Goal: Navigation & Orientation: Go to known website

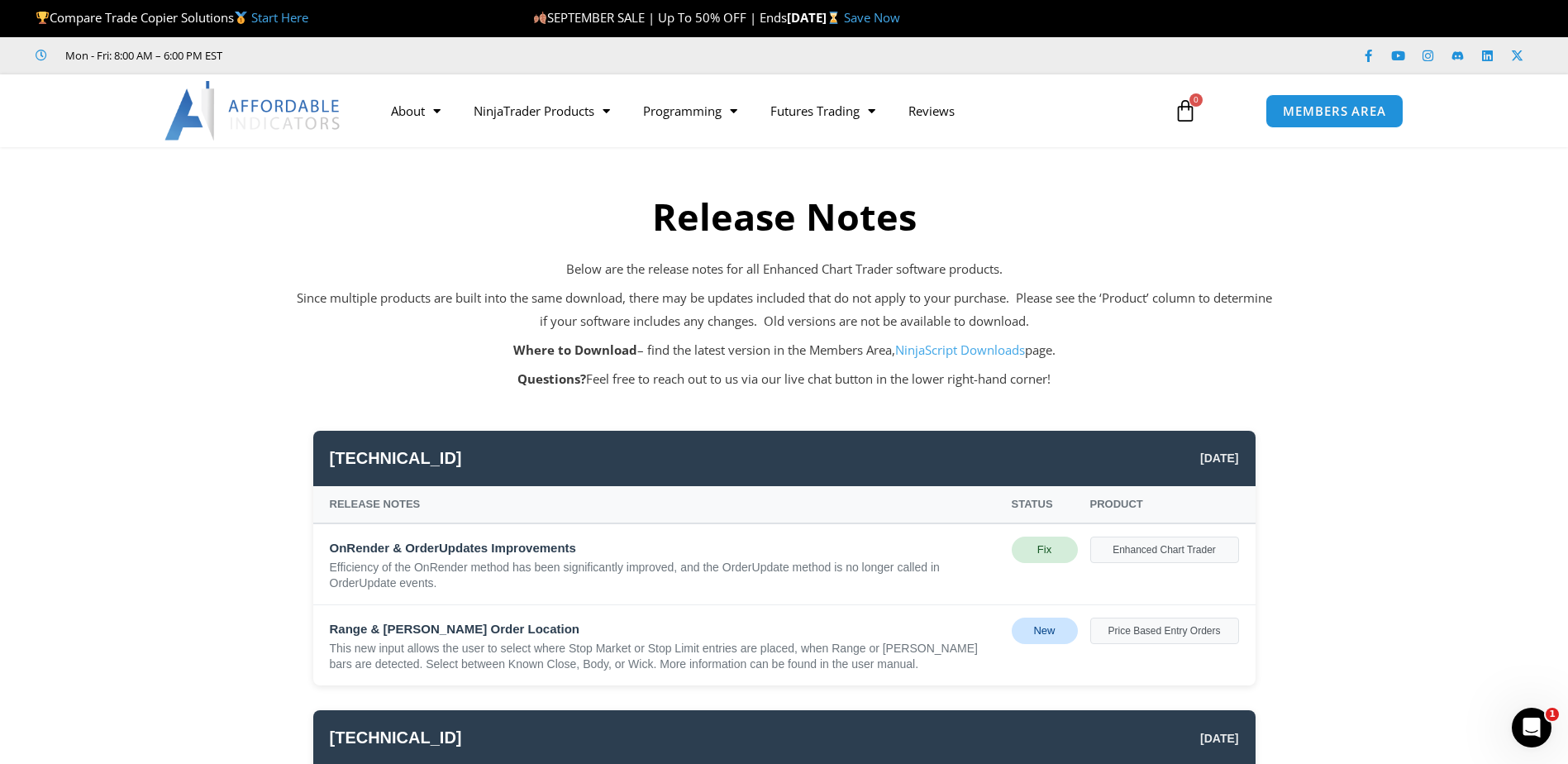
click at [1049, 544] on div "Fix" at bounding box center [1045, 550] width 66 height 27
click at [1133, 554] on div "Enhanced Chart Trader" at bounding box center [1164, 550] width 149 height 27
click at [245, 109] on img at bounding box center [253, 111] width 178 height 60
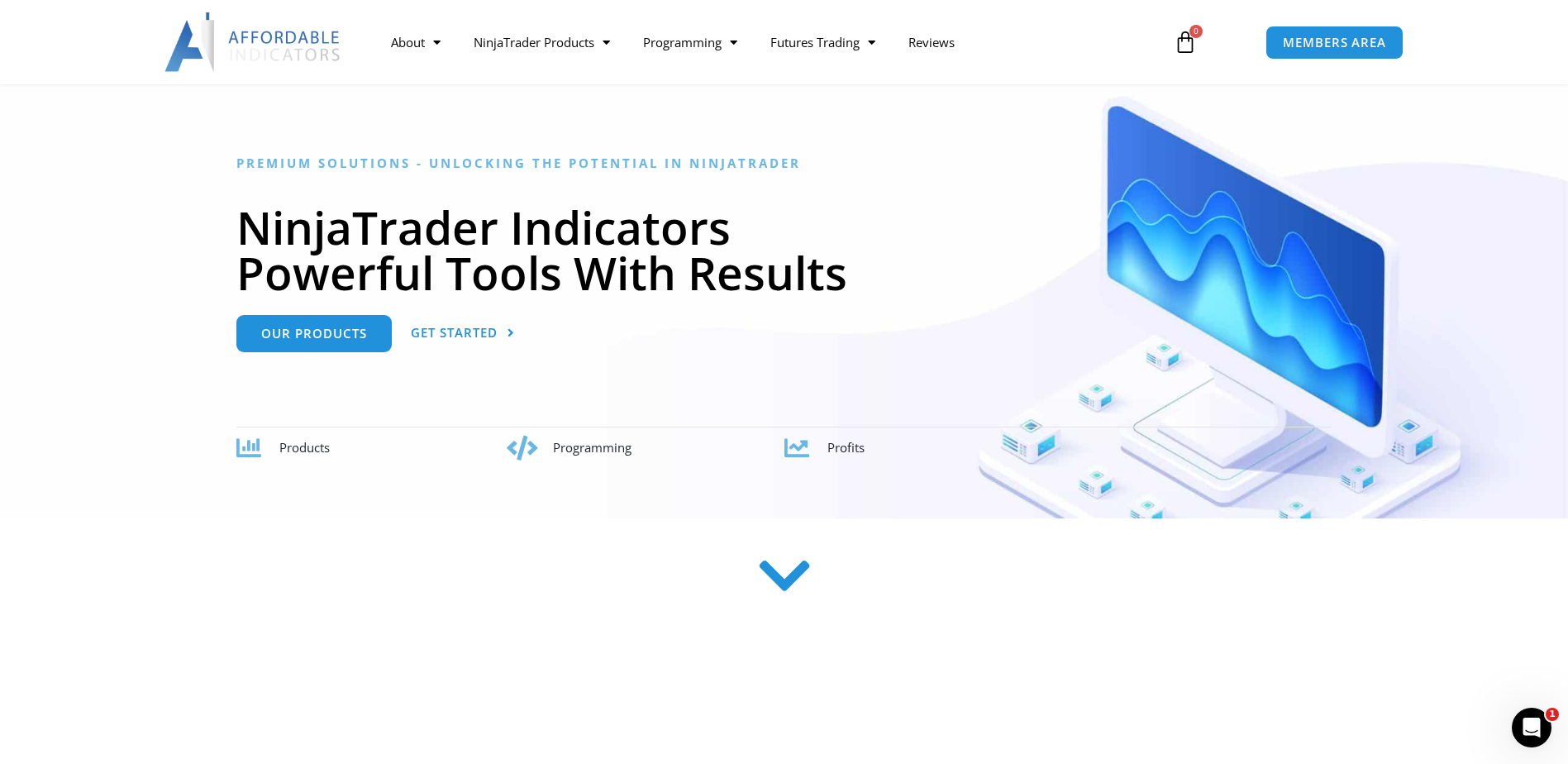
scroll to position [414, 0]
